Goal: Task Accomplishment & Management: Use online tool/utility

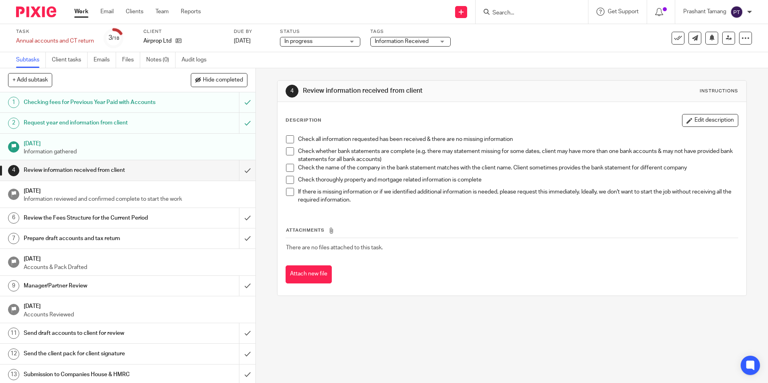
click at [44, 9] on img at bounding box center [36, 11] width 40 height 11
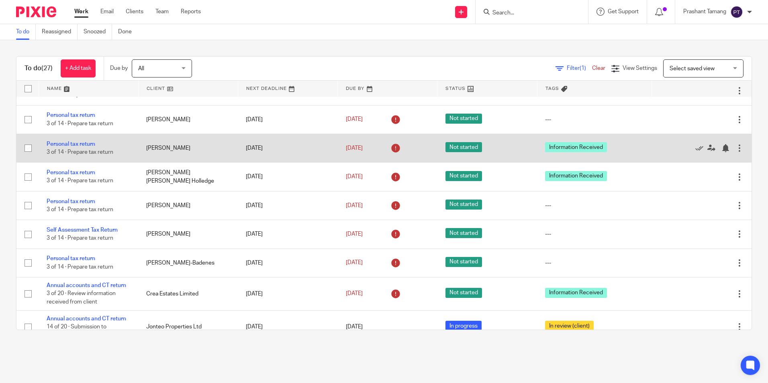
scroll to position [555, 0]
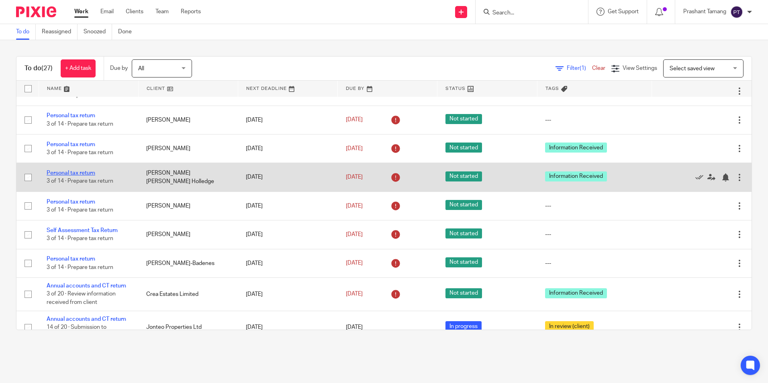
click at [71, 176] on link "Personal tax return" at bounding box center [71, 173] width 49 height 6
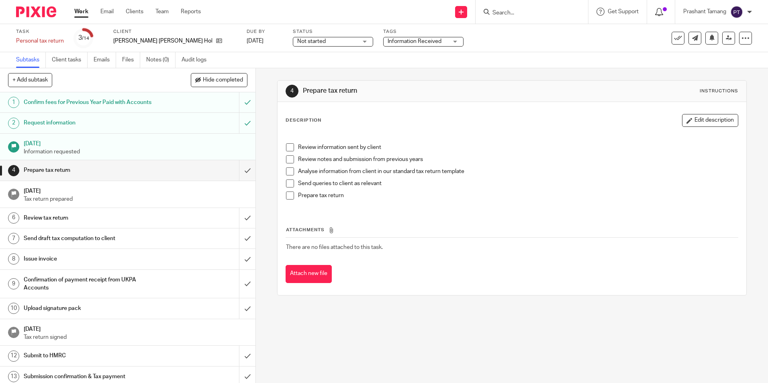
click at [662, 16] on div at bounding box center [661, 11] width 12 height 9
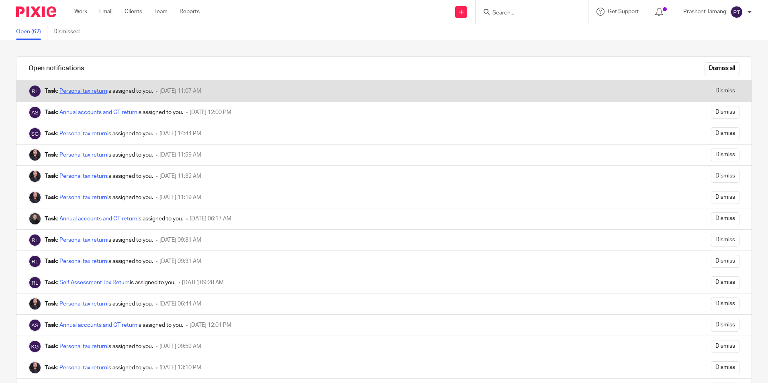
click at [79, 93] on link "Personal tax return" at bounding box center [83, 91] width 48 height 6
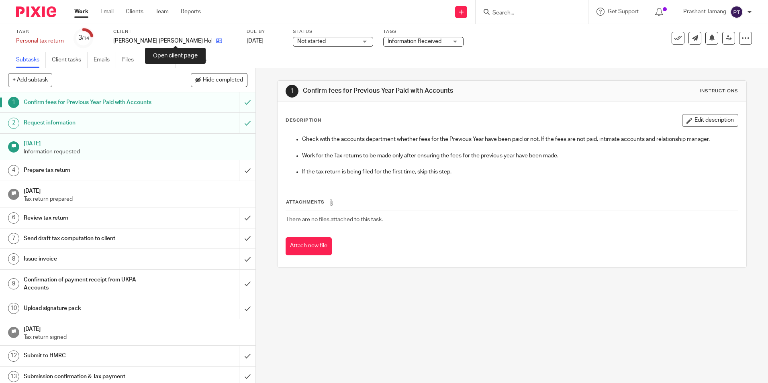
click at [216, 40] on icon at bounding box center [219, 41] width 6 height 6
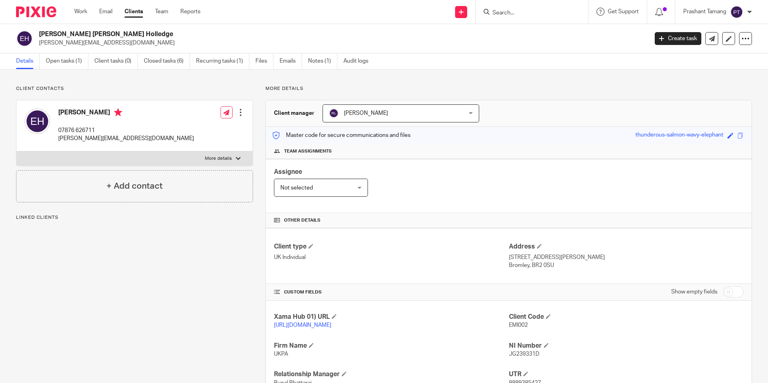
scroll to position [120, 0]
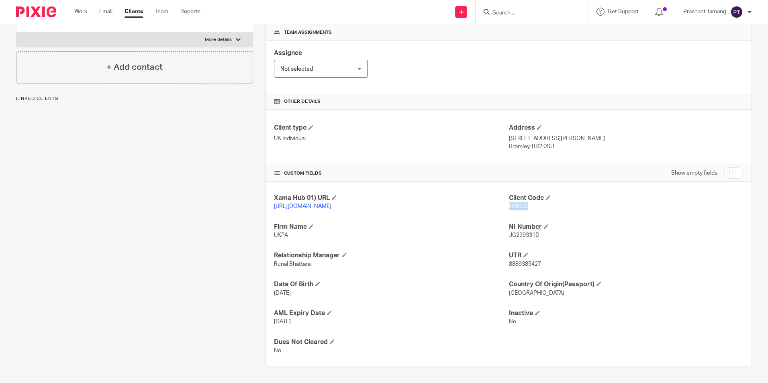
drag, startPoint x: 506, startPoint y: 204, endPoint x: 529, endPoint y: 206, distance: 23.0
click at [529, 206] on p "EMI002" at bounding box center [626, 206] width 235 height 8
copy span "EMI002"
click at [745, 13] on div "Prashant Tamang" at bounding box center [717, 12] width 69 height 13
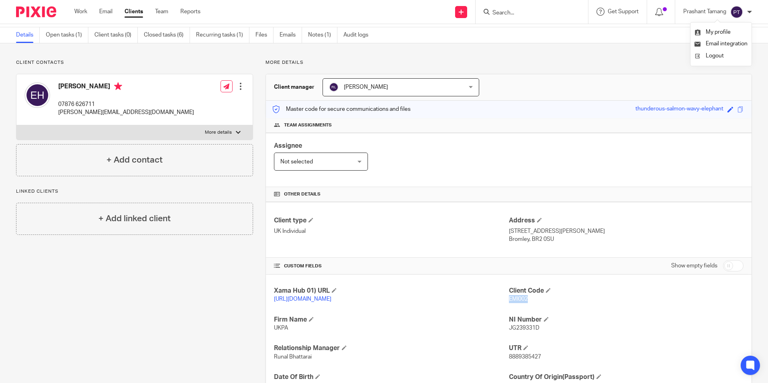
scroll to position [0, 0]
